Goal: Task Accomplishment & Management: Complete application form

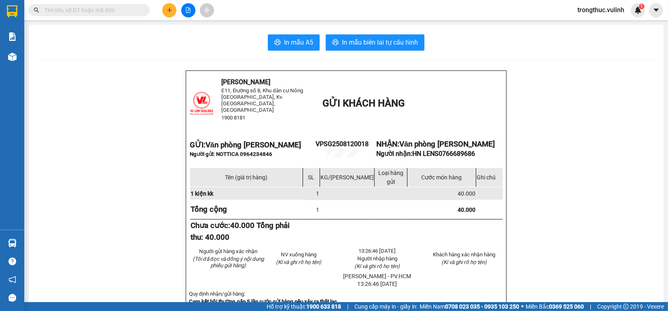
click at [165, 9] on button at bounding box center [169, 10] width 14 height 14
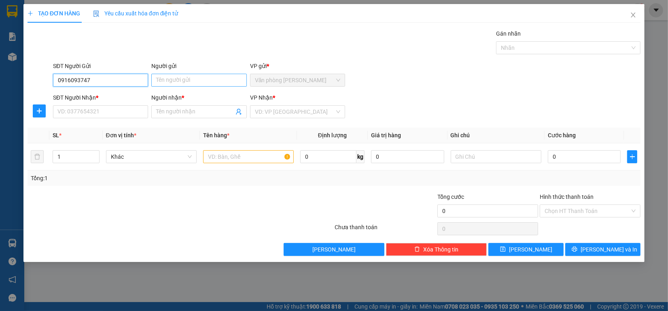
type input "0916093747"
click at [183, 82] on input "Người gửi" at bounding box center [198, 80] width 95 height 13
type input "A"
type input "s"
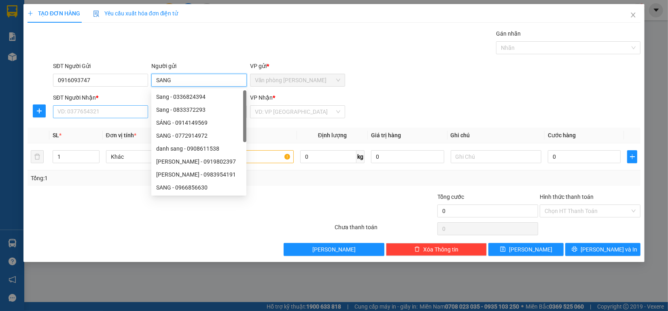
type input "SANG"
click at [106, 118] on input "SĐT Người Nhận *" at bounding box center [100, 111] width 95 height 13
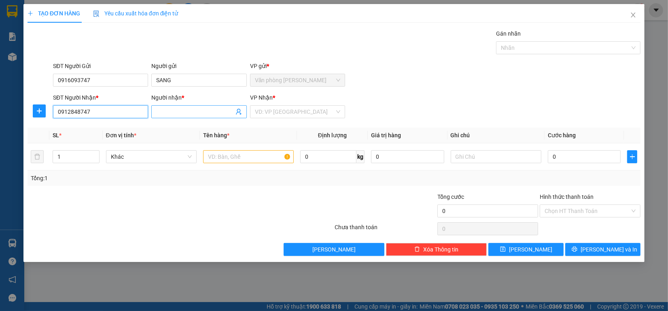
type input "0912848747"
click at [177, 114] on input "Người nhận *" at bounding box center [194, 111] width 77 height 9
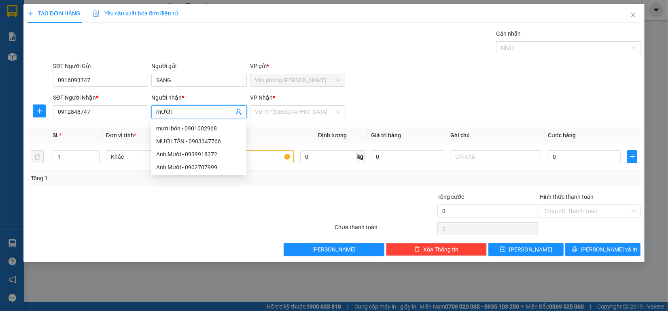
click at [161, 111] on input "mƯỜI" at bounding box center [194, 111] width 77 height 9
type input "MƯỜI"
click at [289, 114] on input "search" at bounding box center [295, 112] width 80 height 12
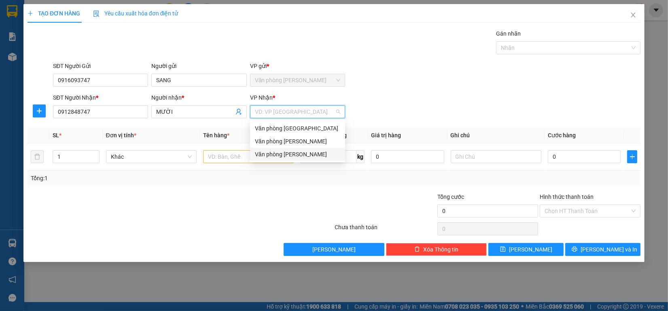
click at [294, 156] on div "Văn phòng [PERSON_NAME]" at bounding box center [297, 154] width 85 height 9
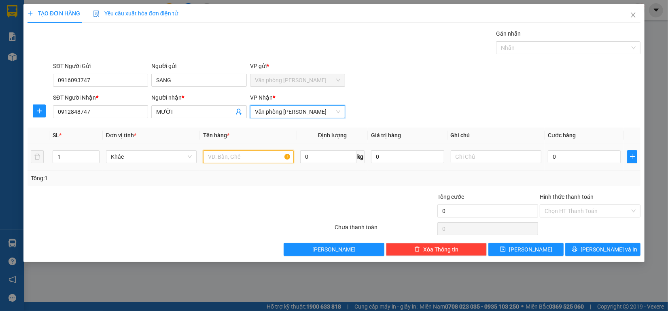
click at [229, 159] on input "text" at bounding box center [248, 156] width 91 height 13
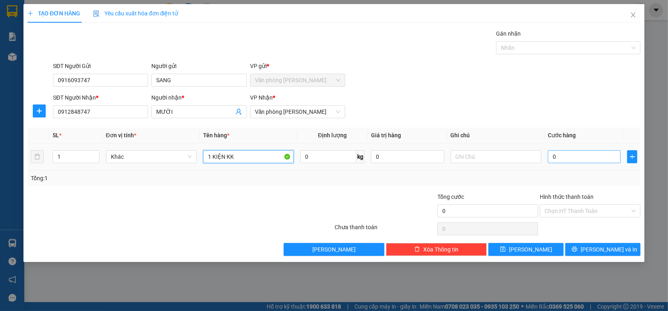
type input "1 KIỆN KK"
click at [599, 159] on input "0" at bounding box center [584, 156] width 73 height 13
type input "09"
type input "9"
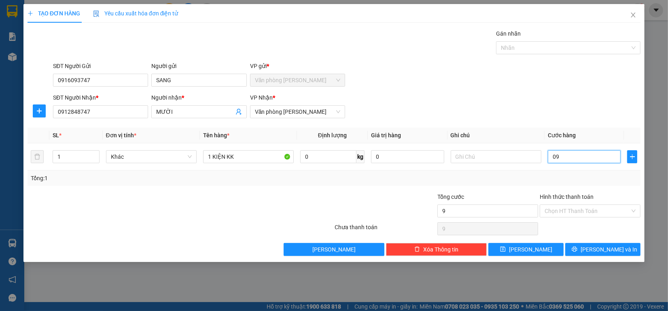
type input "090"
type input "90"
type input "0.900"
type input "900"
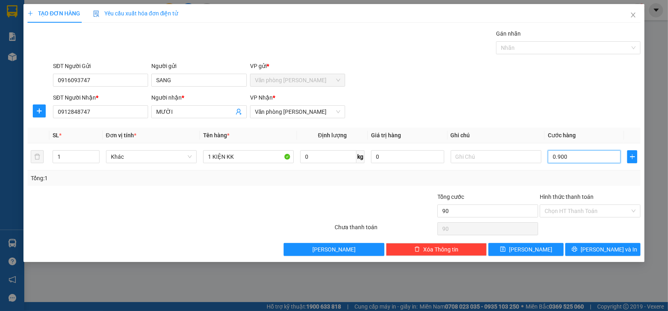
type input "900"
type input "09.000"
type input "9.000"
type input "090.000"
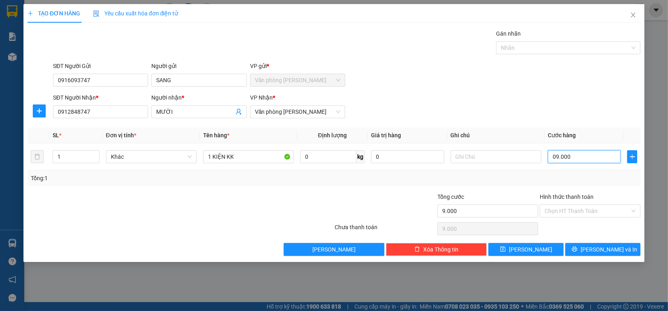
type input "90.000"
click at [618, 247] on span "[PERSON_NAME] và In" at bounding box center [609, 249] width 57 height 9
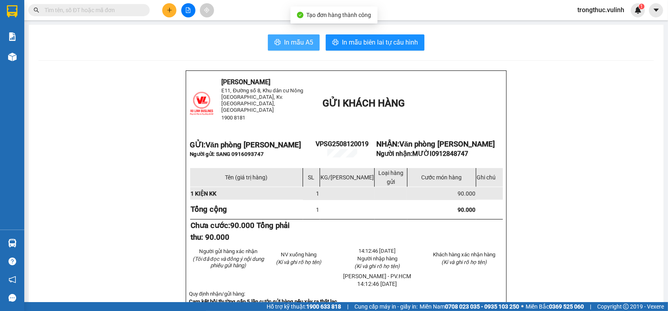
click at [300, 45] on span "In mẫu A5" at bounding box center [298, 42] width 29 height 10
click at [164, 17] on div at bounding box center [188, 10] width 61 height 14
click at [168, 15] on button at bounding box center [169, 10] width 14 height 14
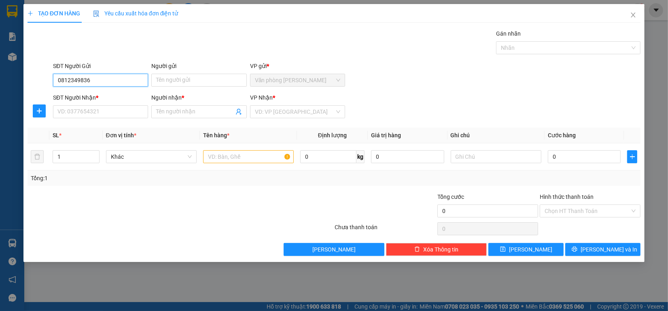
type input "0812349836"
click at [179, 73] on div "Người gửi" at bounding box center [198, 68] width 95 height 12
click at [181, 78] on input "Người gửi" at bounding box center [198, 80] width 95 height 13
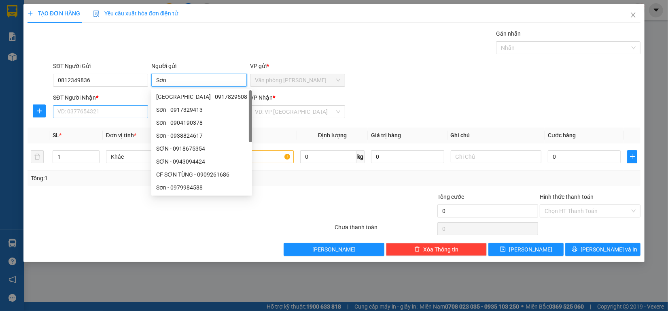
type input "Sơn"
click at [117, 110] on input "SĐT Người Nhận *" at bounding box center [100, 111] width 95 height 13
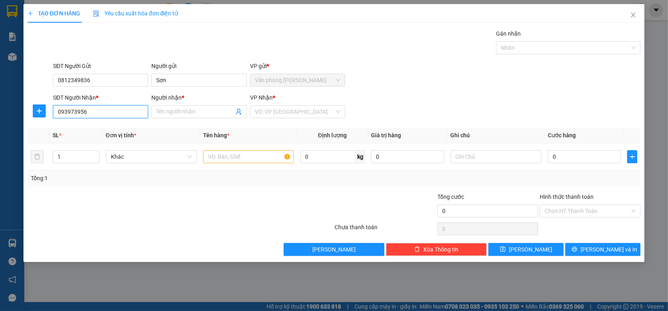
type input "0939739568"
click at [132, 130] on div "0939739568 - [GEOGRAPHIC_DATA]" at bounding box center [103, 128] width 91 height 9
type input "[PERSON_NAME]"
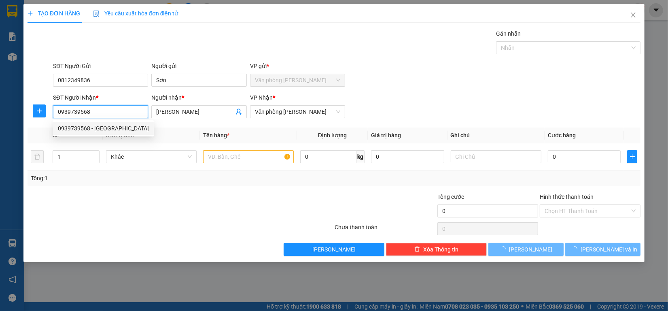
type input "30.000"
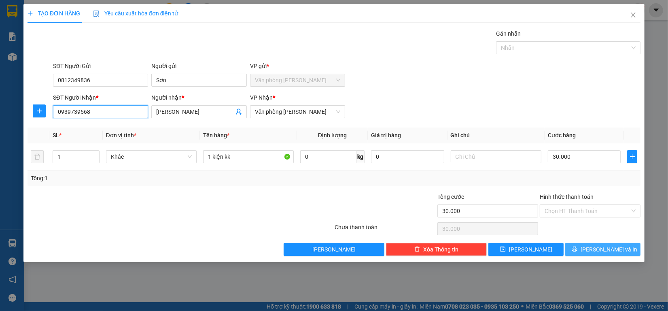
type input "0939739568"
click at [595, 247] on button "[PERSON_NAME] và In" at bounding box center [603, 249] width 75 height 13
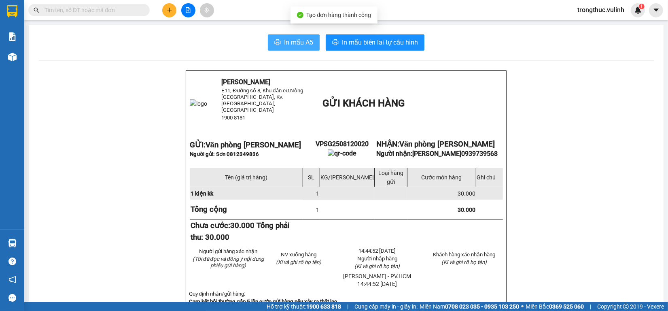
click at [284, 40] on span "In mẫu A5" at bounding box center [298, 42] width 29 height 10
